Goal: Contribute content: Add original content to the website for others to see

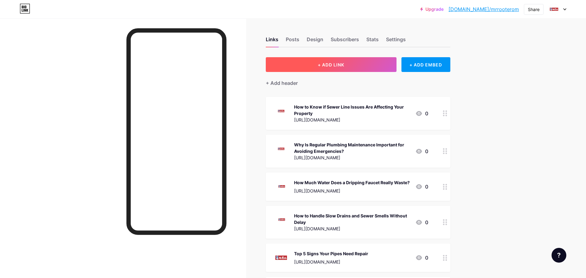
click at [344, 68] on button "+ ADD LINK" at bounding box center [331, 64] width 131 height 15
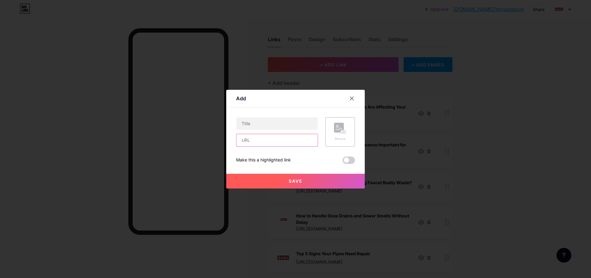
click at [264, 140] on input "text" at bounding box center [276, 140] width 81 height 12
paste input "[URL][DOMAIN_NAME]"
type input "[URL][DOMAIN_NAME]"
click at [265, 127] on input "text" at bounding box center [276, 124] width 81 height 12
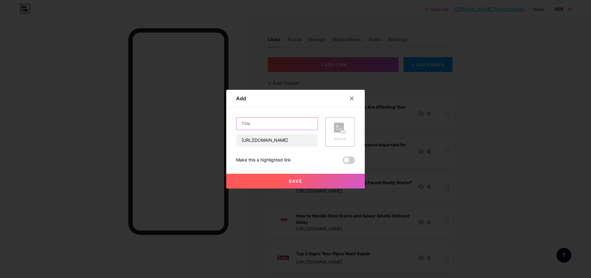
scroll to position [0, 0]
paste input "Why Basement Waterproofing Is Essential to Prevent Costly Home Damage"
type input "Why Basement Waterproofing Is Essential to Prevent Costly Home Damage"
click at [347, 162] on span at bounding box center [348, 160] width 12 height 7
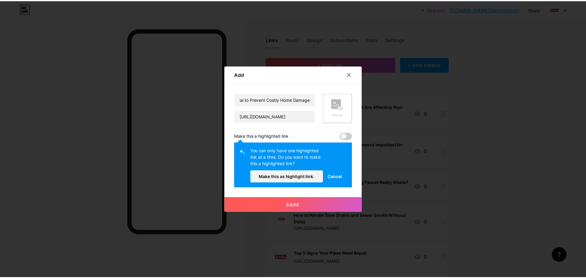
scroll to position [0, 0]
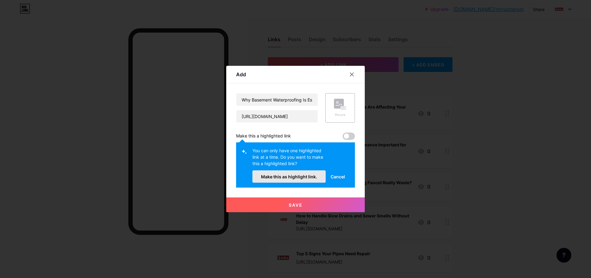
click at [298, 175] on span "Make this as highlight link." at bounding box center [289, 176] width 56 height 5
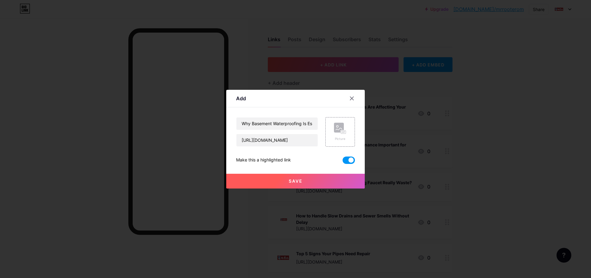
click at [311, 181] on button "Save" at bounding box center [295, 181] width 138 height 15
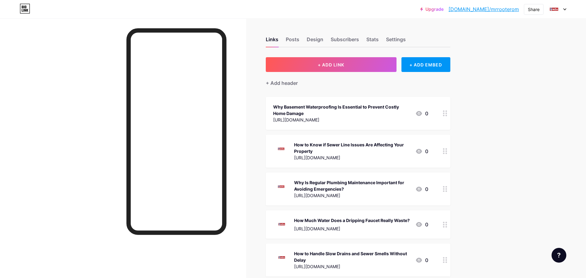
drag, startPoint x: 447, startPoint y: 114, endPoint x: 464, endPoint y: 100, distance: 22.1
click at [353, 106] on div "Why Basement Waterproofing Is Essential to Prevent Costly Home Damage" at bounding box center [341, 110] width 137 height 13
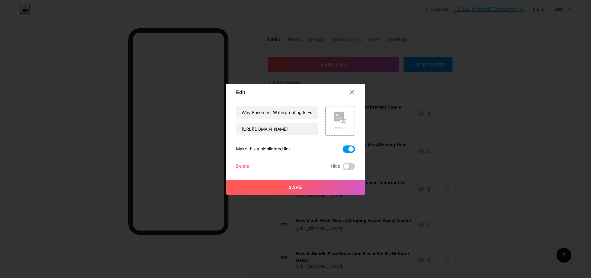
click at [337, 123] on div "Picture" at bounding box center [340, 121] width 12 height 18
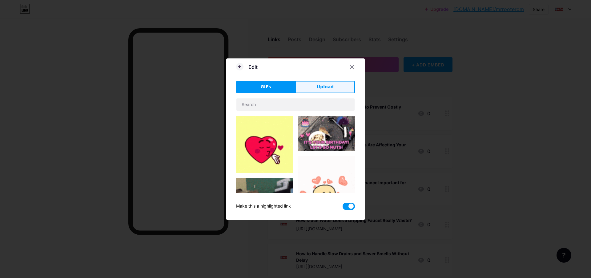
click at [329, 88] on span "Upload" at bounding box center [325, 87] width 17 height 6
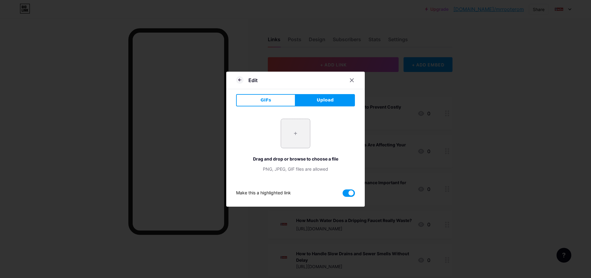
click at [299, 133] on input "file" at bounding box center [295, 133] width 29 height 29
type input "C:\fakepath\200200 logo.jpg"
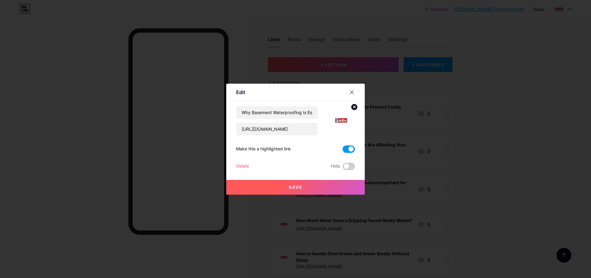
click at [312, 190] on button "Save" at bounding box center [295, 187] width 138 height 15
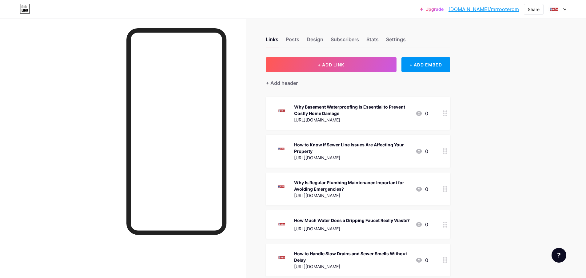
click at [531, 9] on div "Share" at bounding box center [534, 9] width 12 height 6
click at [491, 35] on div "Copy link" at bounding box center [482, 31] width 23 height 7
